Goal: Task Accomplishment & Management: Use online tool/utility

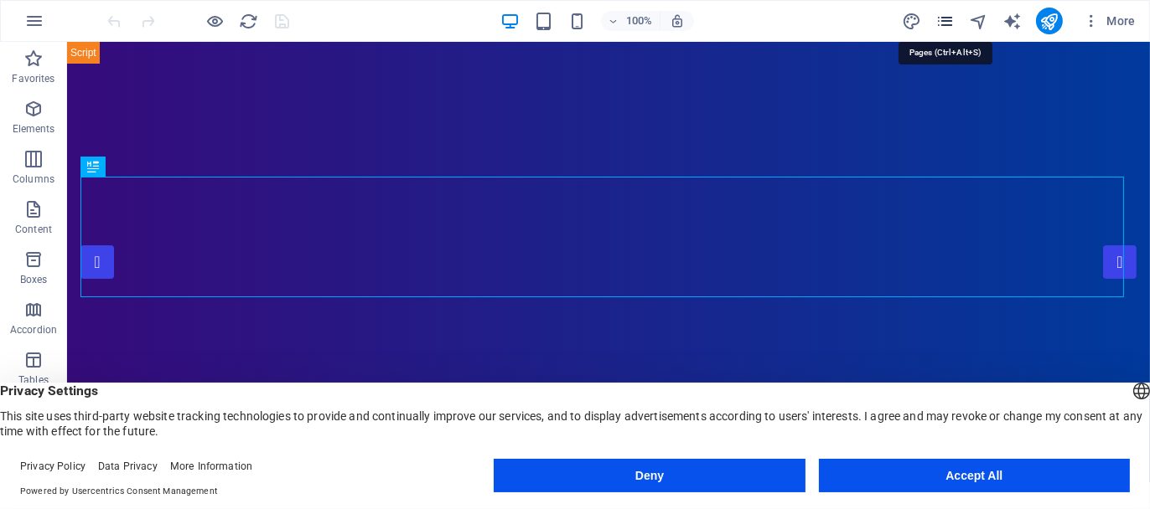
click at [949, 16] on icon "pages" at bounding box center [944, 21] width 19 height 19
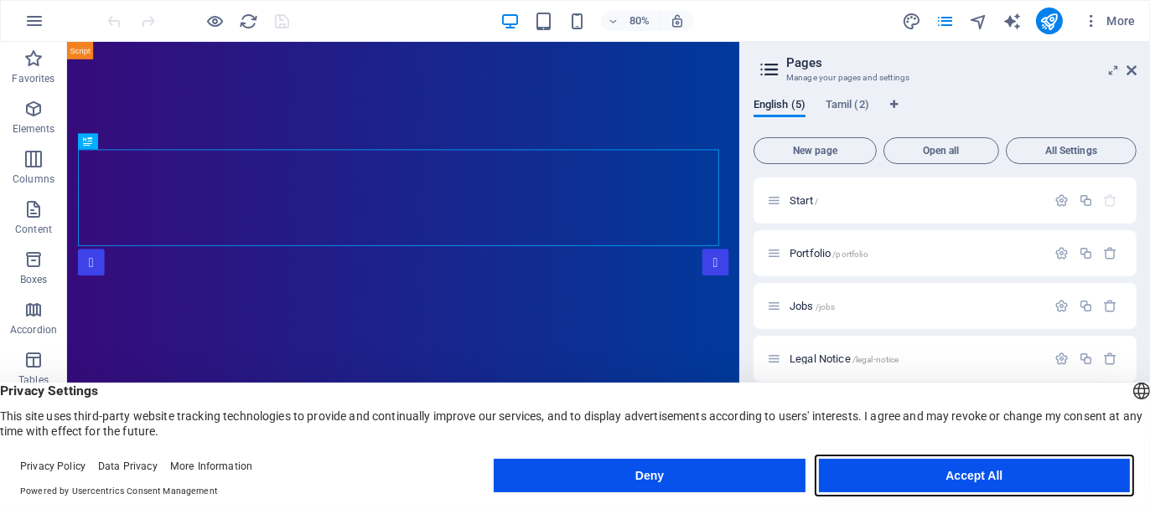
click at [993, 478] on button "Accept All" at bounding box center [974, 476] width 311 height 34
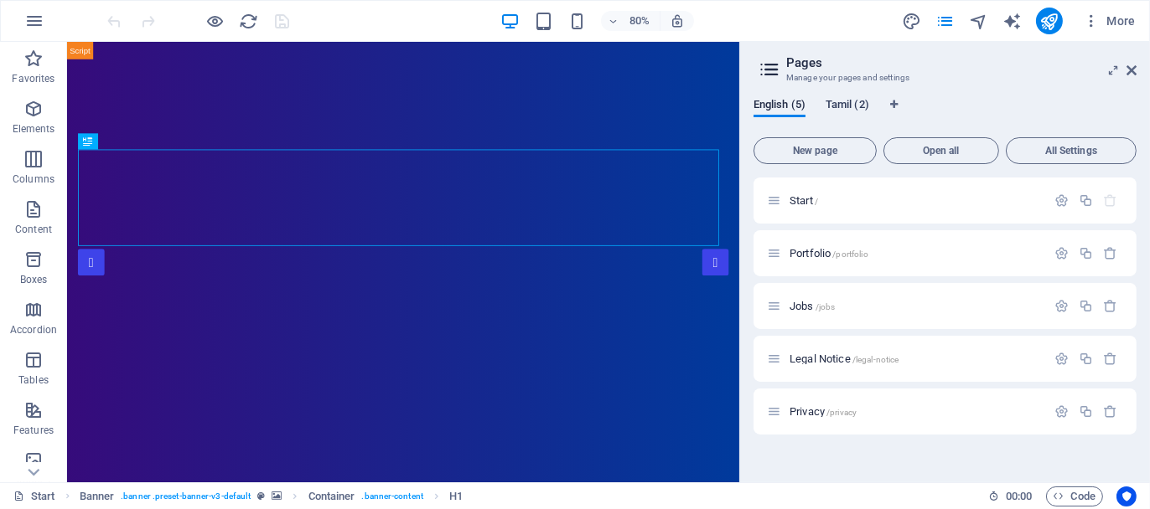
click at [844, 106] on span "Tamil (2)" at bounding box center [847, 106] width 44 height 23
click at [783, 103] on span "English (5)" at bounding box center [779, 106] width 52 height 23
click at [835, 102] on span "Tamil (2)" at bounding box center [847, 106] width 44 height 23
click at [804, 255] on span "Portfolio /portfolio" at bounding box center [828, 253] width 79 height 13
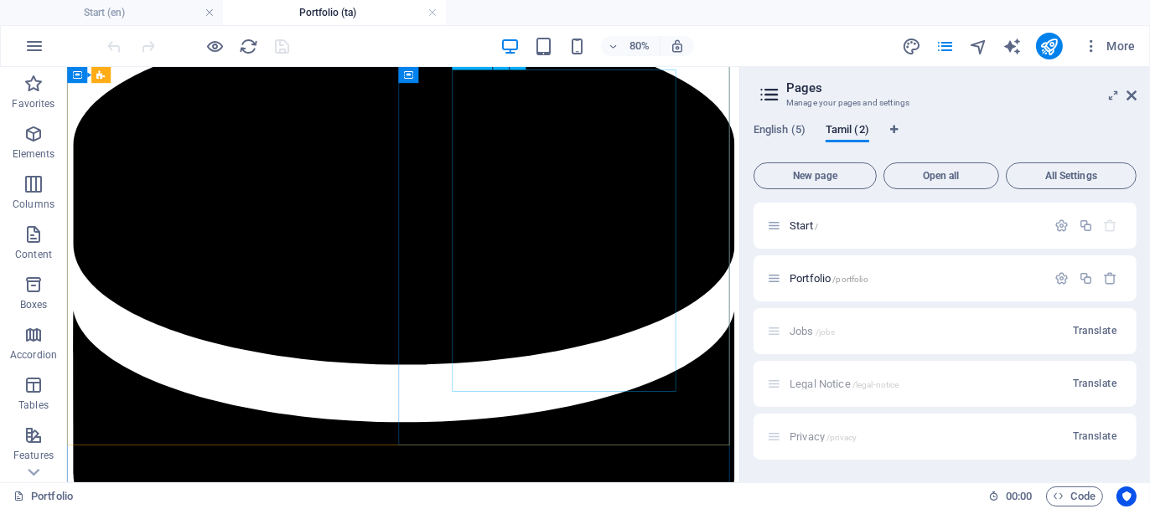
scroll to position [4273, 0]
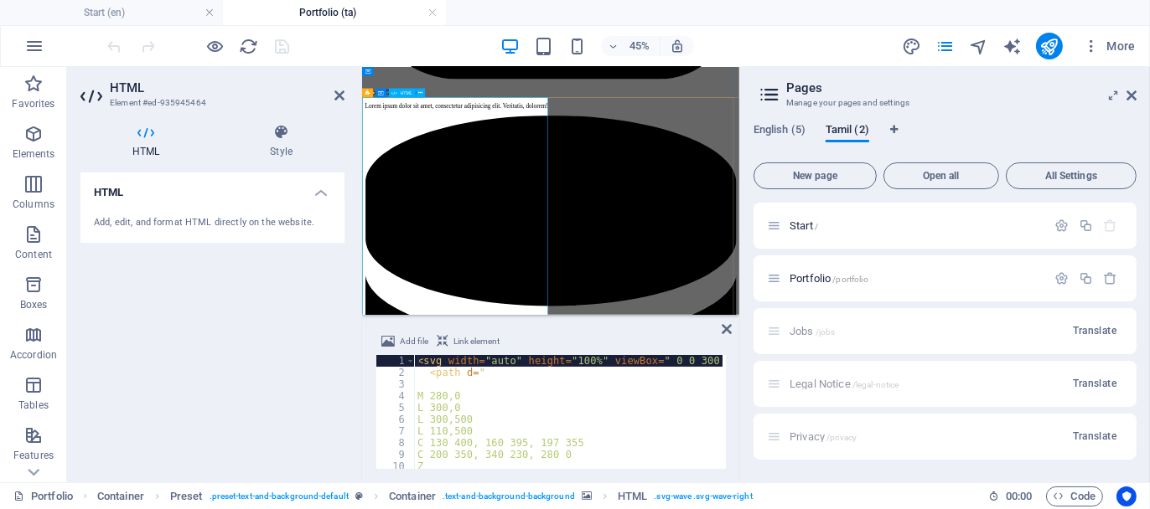
click at [274, 129] on icon at bounding box center [281, 132] width 127 height 17
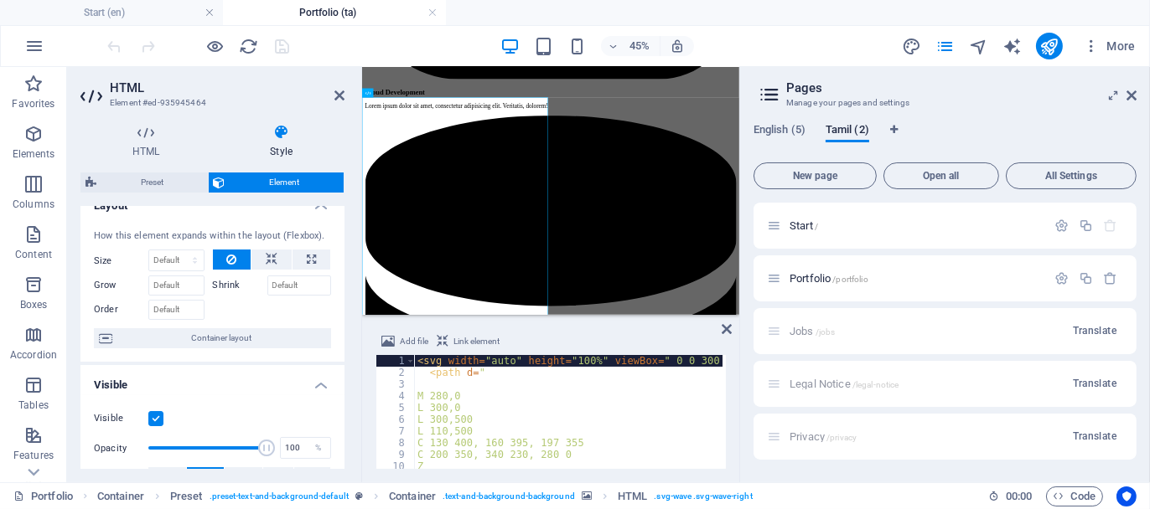
scroll to position [0, 0]
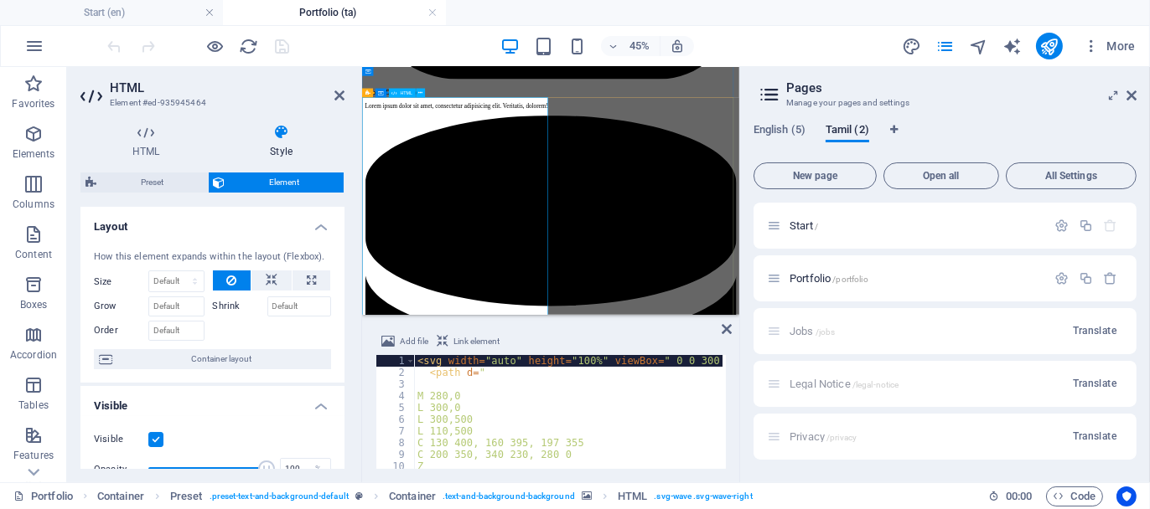
click at [145, 129] on icon at bounding box center [145, 132] width 131 height 17
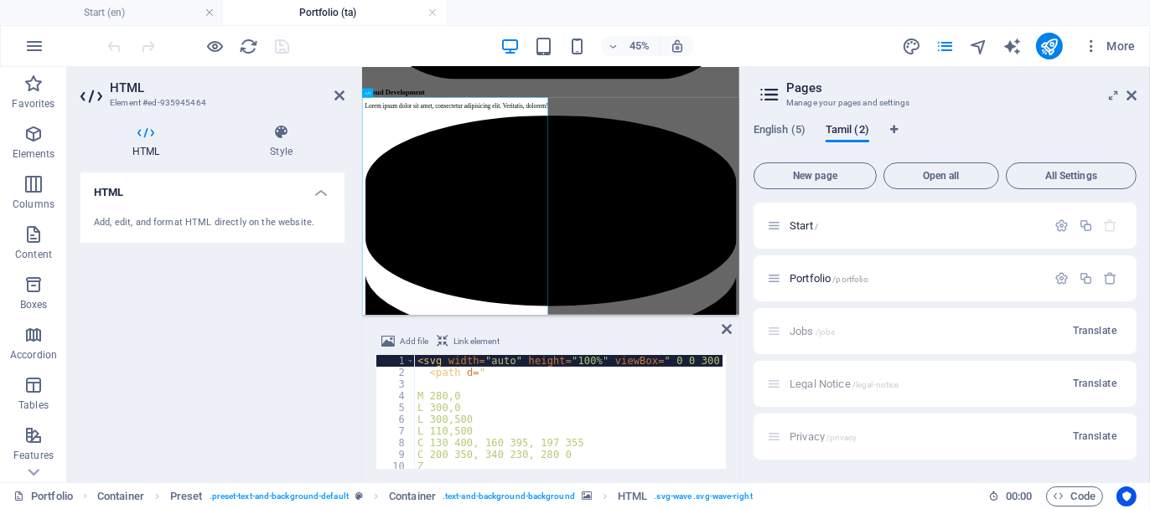
click at [199, 207] on div "Add, edit, and format HTML directly on the website." at bounding box center [212, 223] width 264 height 41
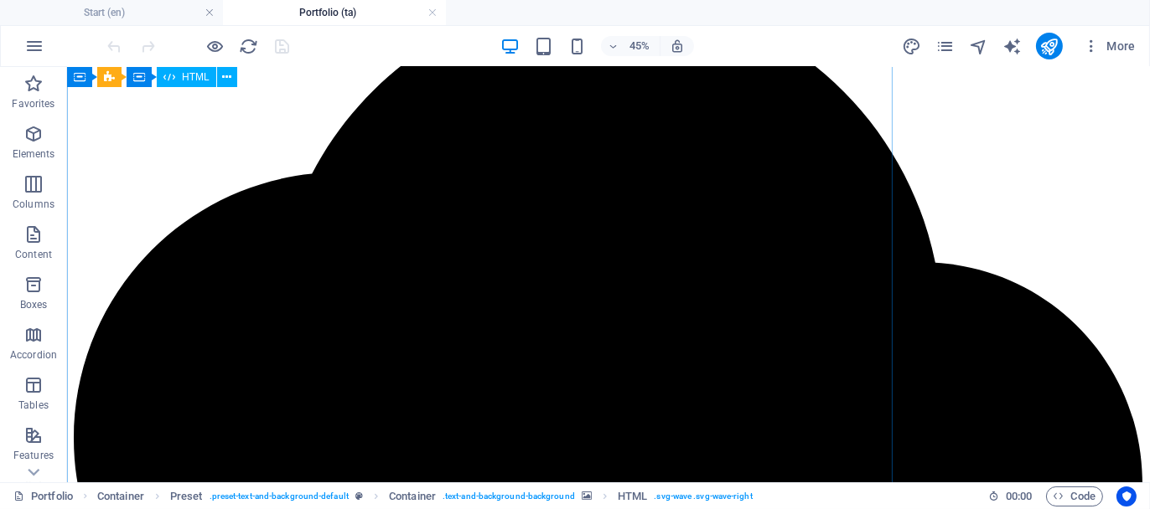
scroll to position [3810, 0]
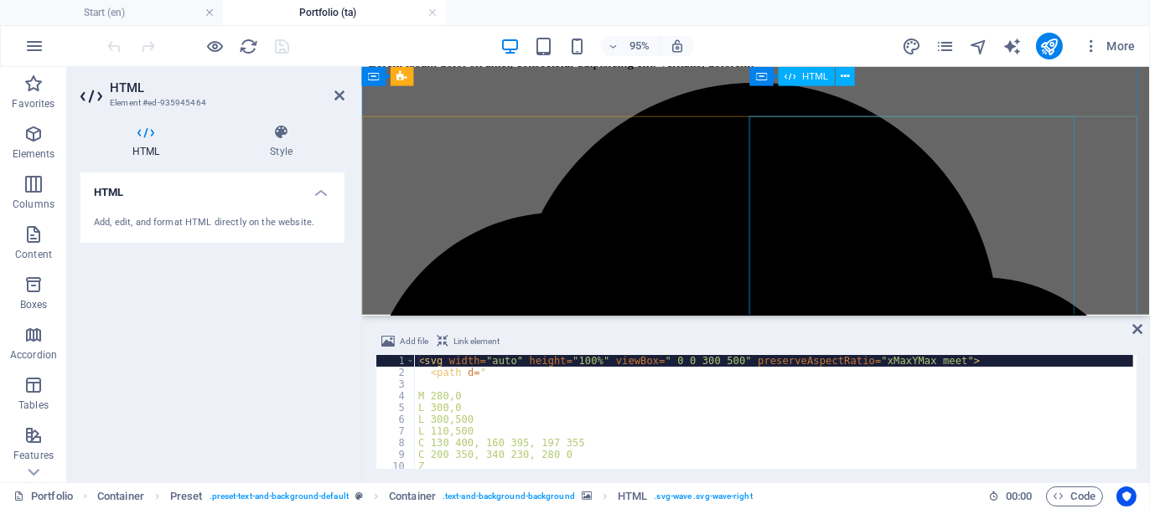
scroll to position [3603, 0]
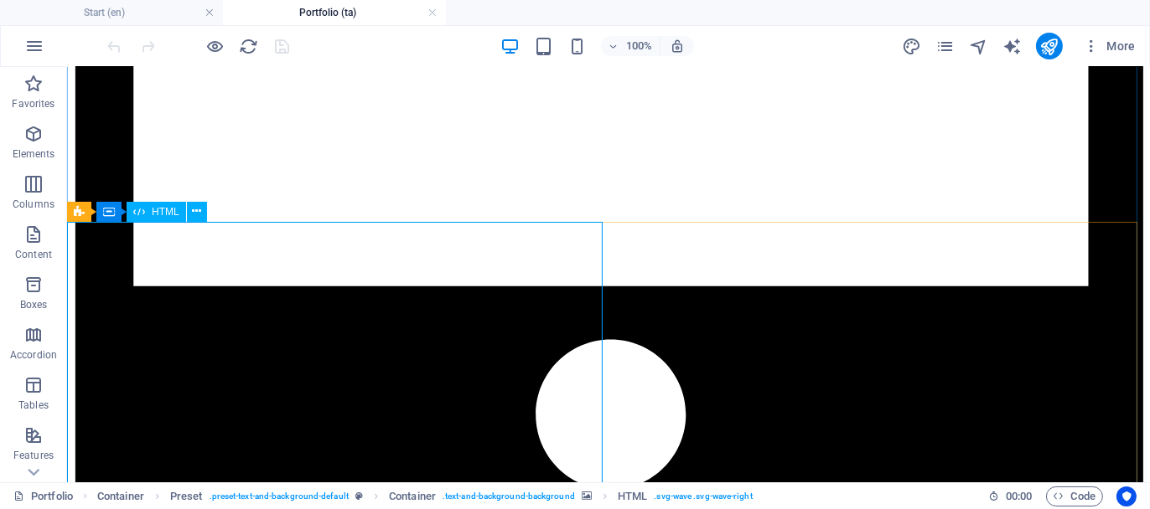
click at [75, 211] on icon at bounding box center [79, 212] width 11 height 20
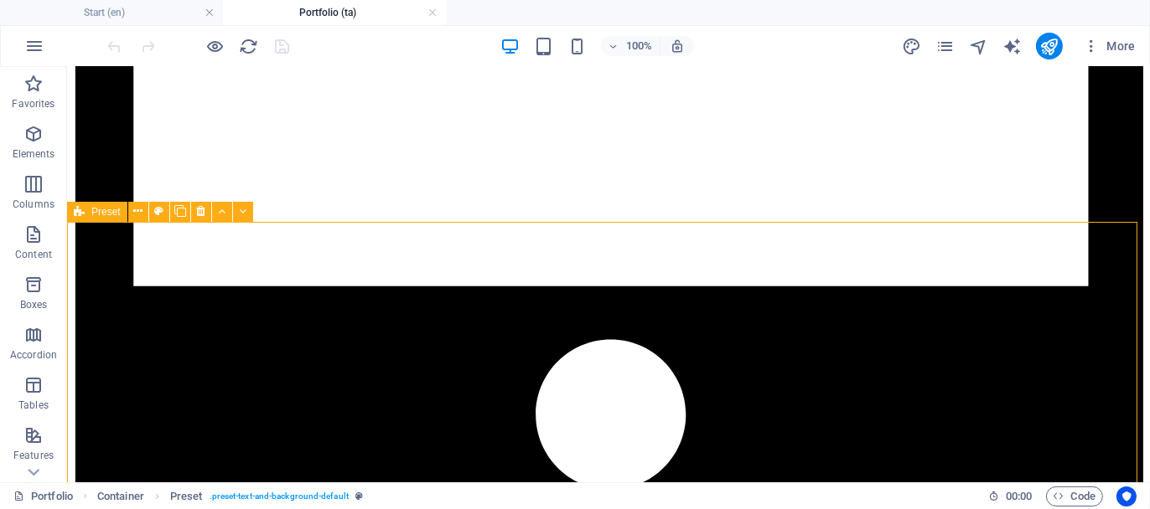
click at [94, 211] on span "Preset" at bounding box center [105, 212] width 29 height 10
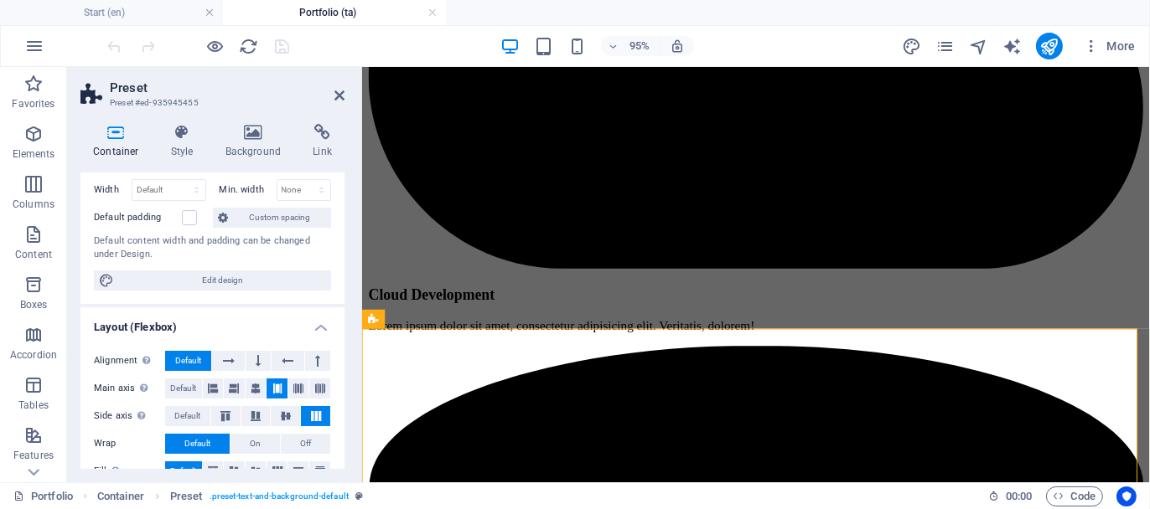
scroll to position [0, 0]
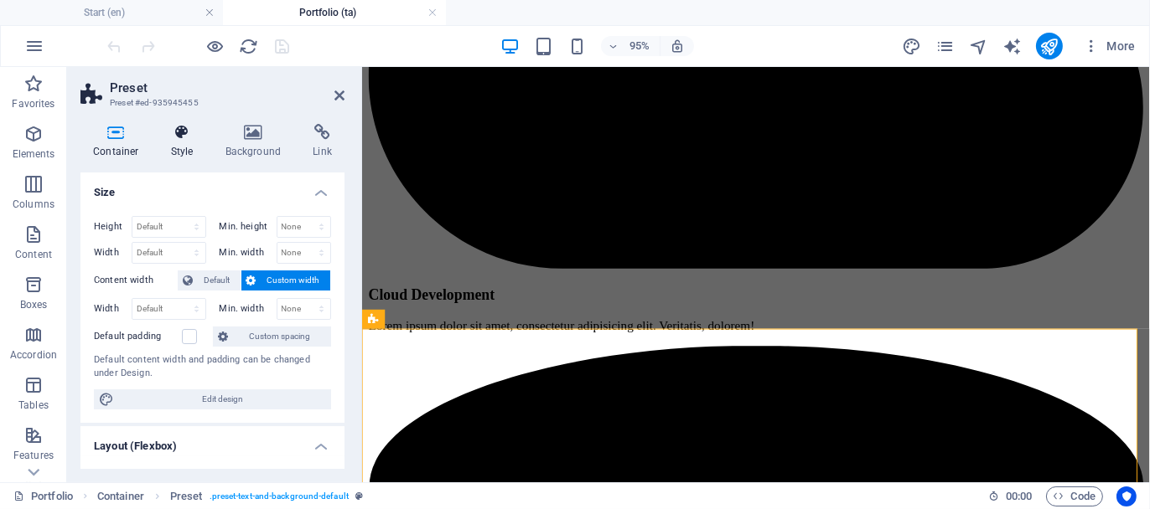
click at [186, 129] on icon at bounding box center [182, 132] width 48 height 17
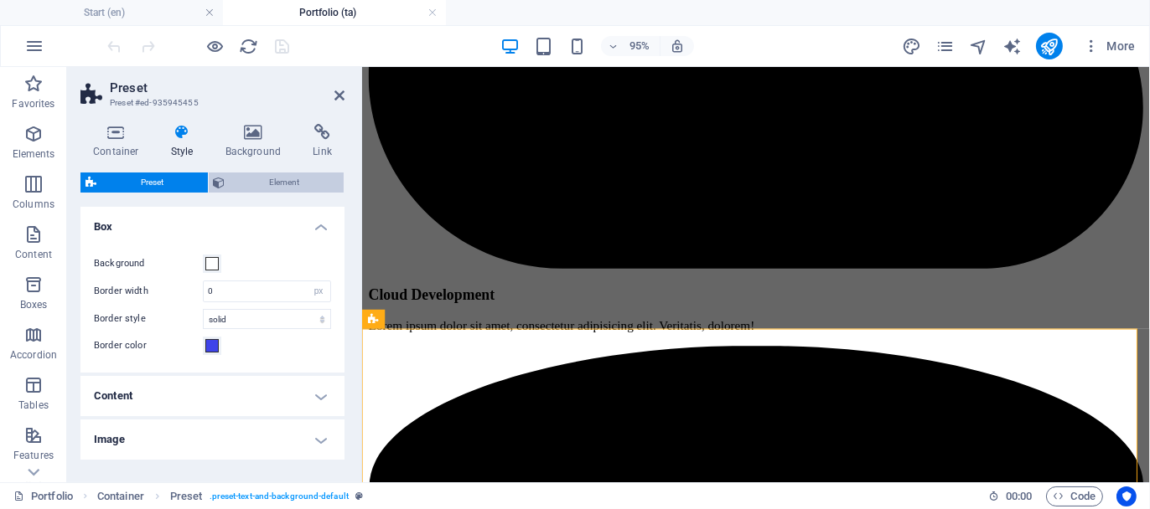
click at [268, 177] on span "Element" at bounding box center [284, 183] width 109 height 20
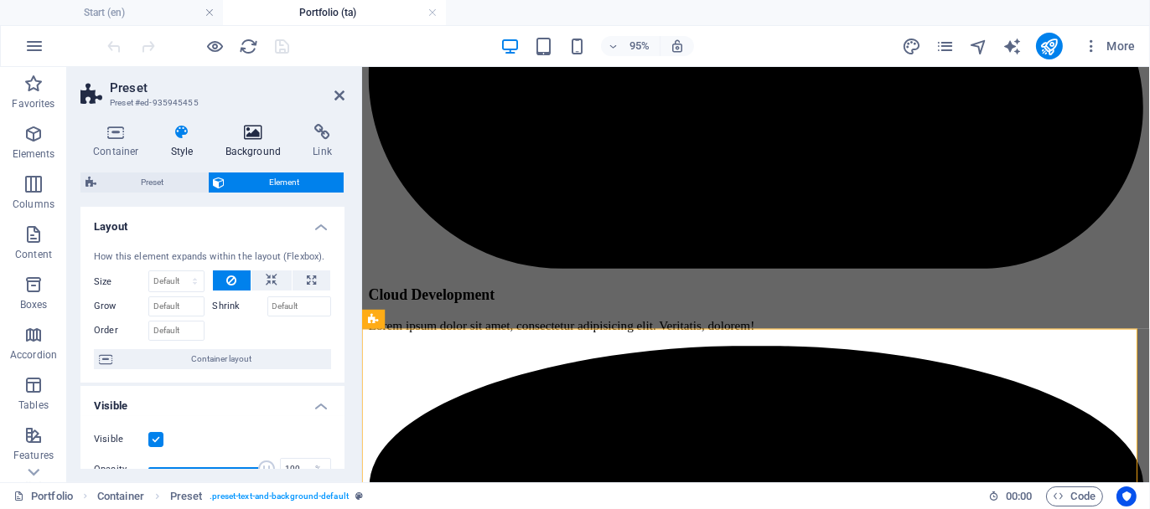
click at [256, 131] on icon at bounding box center [253, 132] width 81 height 17
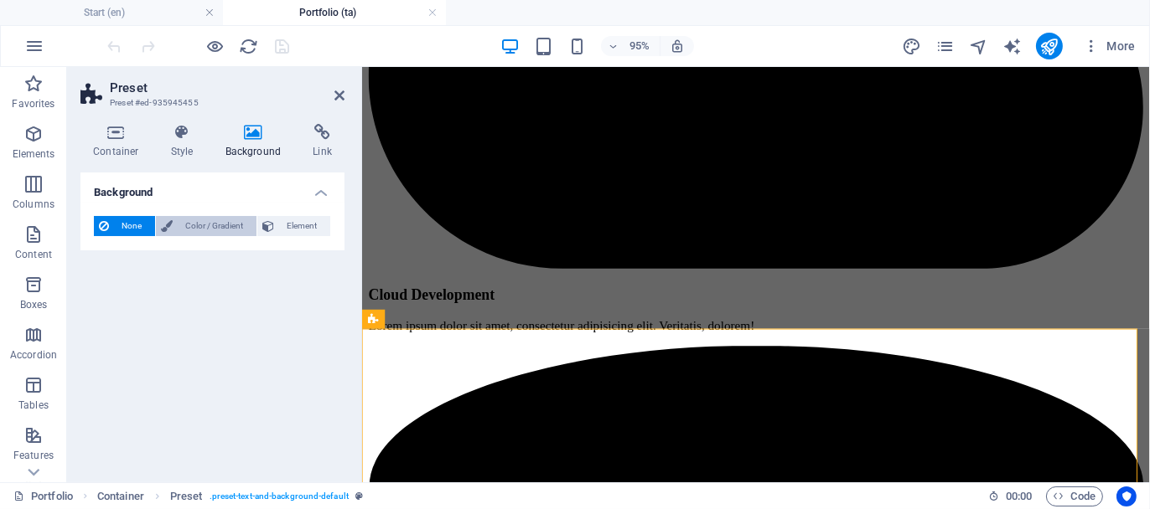
click at [219, 225] on span "Color / Gradient" at bounding box center [215, 226] width 74 height 20
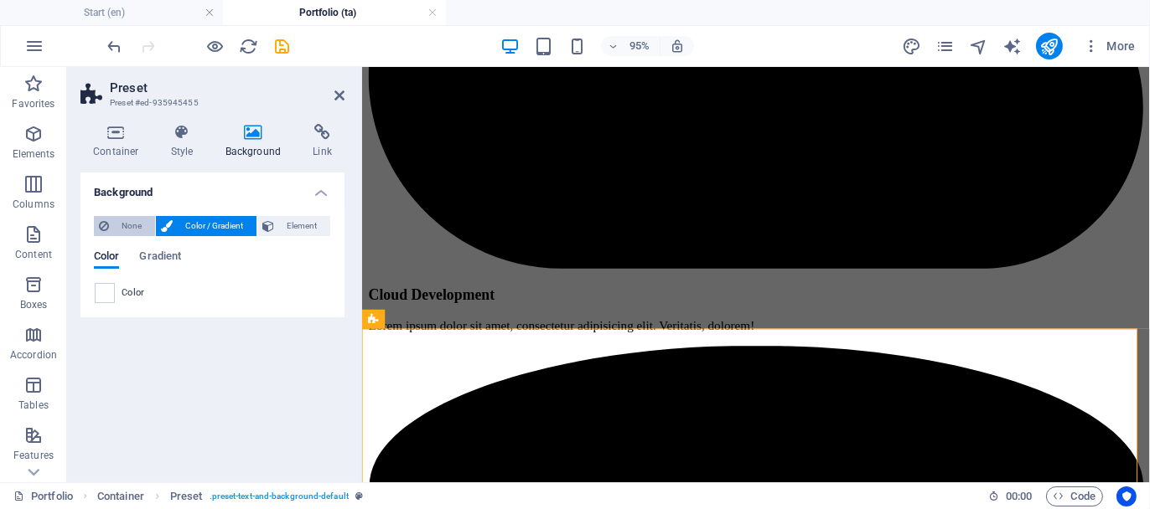
click at [125, 220] on span "None" at bounding box center [132, 226] width 36 height 20
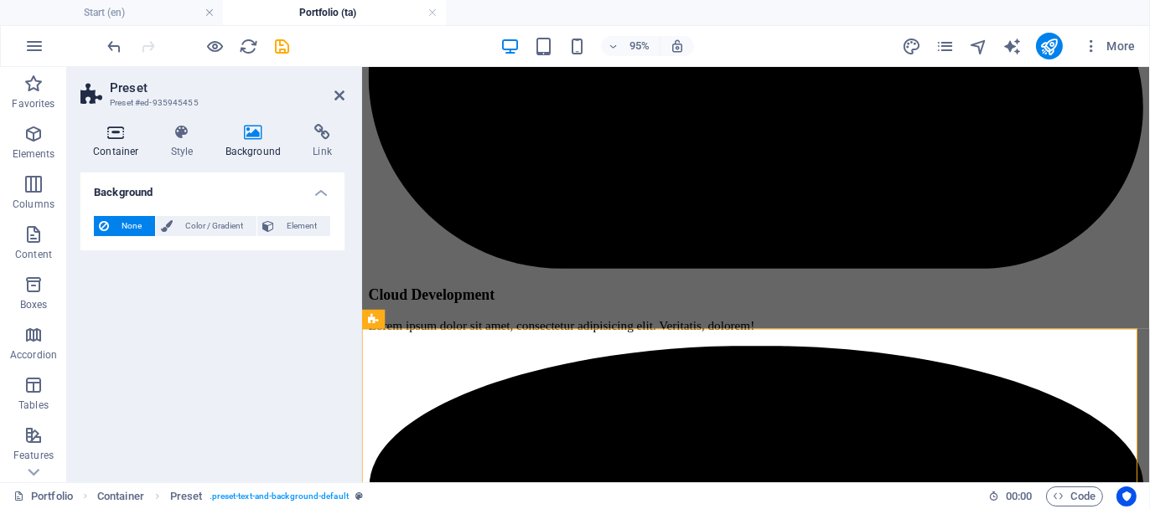
click at [117, 139] on icon at bounding box center [115, 132] width 71 height 17
